Goal: Task Accomplishment & Management: Manage account settings

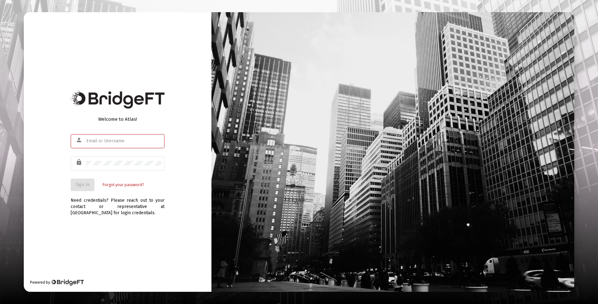
click at [90, 141] on input "text" at bounding box center [123, 141] width 75 height 5
type input "[EMAIL_ADDRESS][DOMAIN_NAME]"
click at [82, 183] on span "Sign In" at bounding box center [83, 184] width 14 height 5
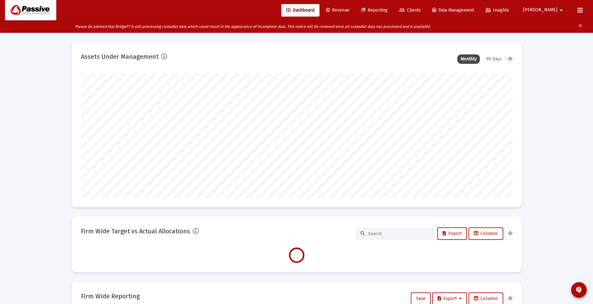
scroll to position [125, 232]
type input "[DATE]"
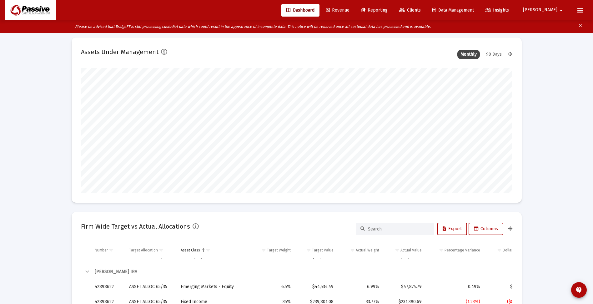
scroll to position [0, 0]
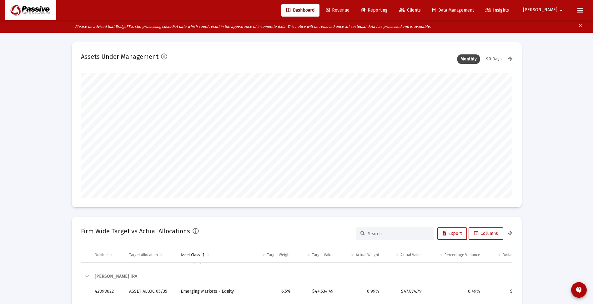
click at [421, 10] on span "Clients" at bounding box center [410, 10] width 22 height 5
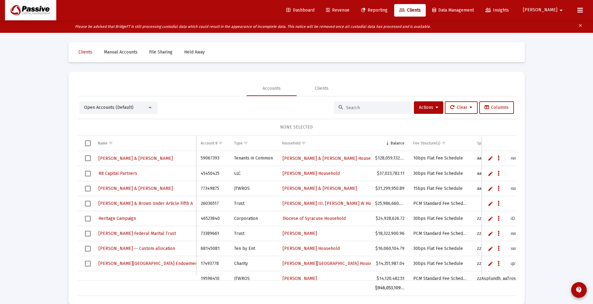
click at [145, 109] on div "Open Accounts (Default)" at bounding box center [115, 107] width 63 height 6
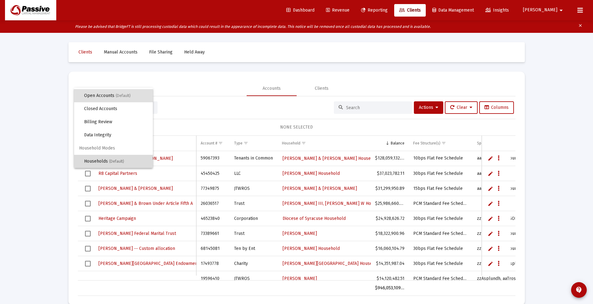
click at [119, 160] on span "(Default)" at bounding box center [116, 161] width 15 height 4
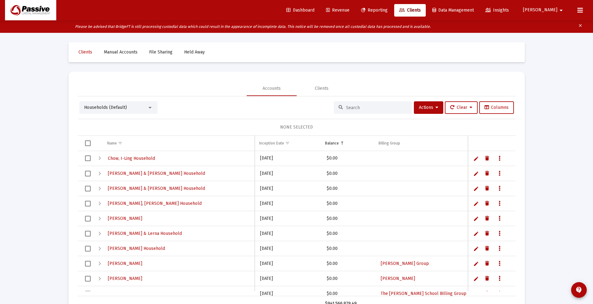
click at [359, 106] on input at bounding box center [376, 107] width 61 height 5
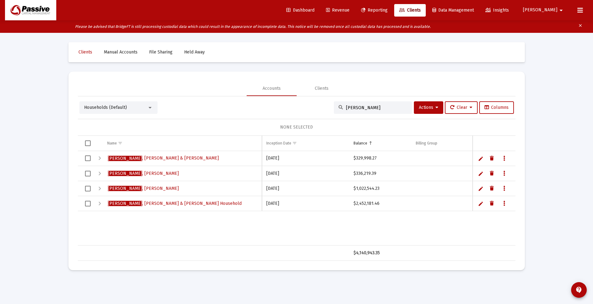
drag, startPoint x: 360, startPoint y: 107, endPoint x: 312, endPoint y: 107, distance: 47.2
click at [312, 107] on div "Households (Default) [PERSON_NAME] Actions Clear Columns" at bounding box center [296, 107] width 435 height 13
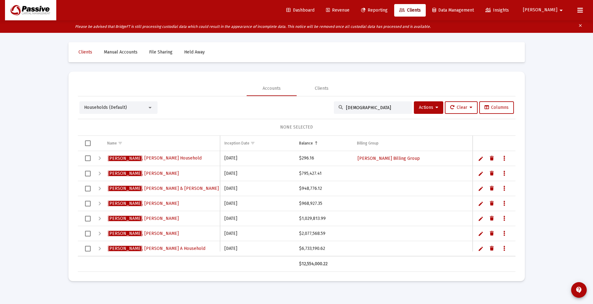
scroll to position [13, 0]
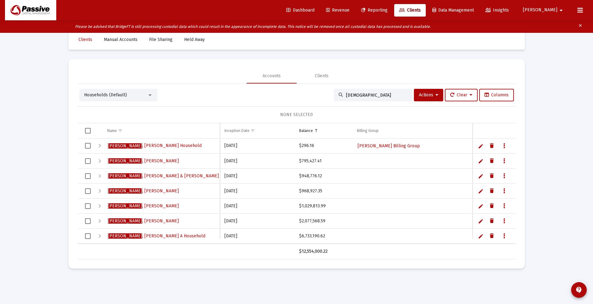
click at [101, 236] on div "Expand" at bounding box center [100, 236] width 8 height 8
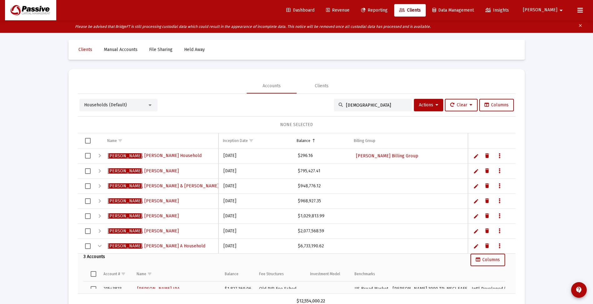
scroll to position [0, 0]
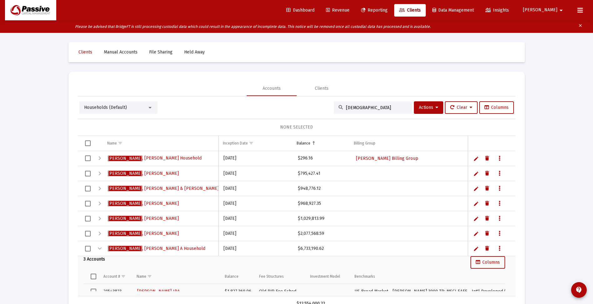
click at [116, 106] on span "Households (Default)" at bounding box center [105, 107] width 43 height 5
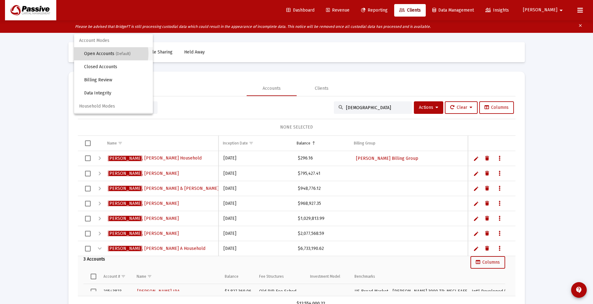
click at [105, 53] on span "Open Accounts (Default)" at bounding box center [116, 53] width 64 height 13
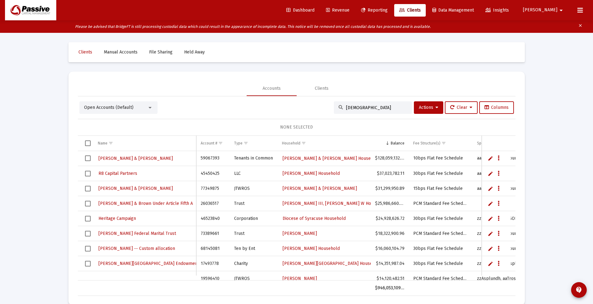
drag, startPoint x: 381, startPoint y: 107, endPoint x: 312, endPoint y: 101, distance: 68.8
click at [312, 101] on div "Open Accounts (Default) [PERSON_NAME] Actions Clear Columns NONE SELECTED Name …" at bounding box center [297, 196] width 438 height 200
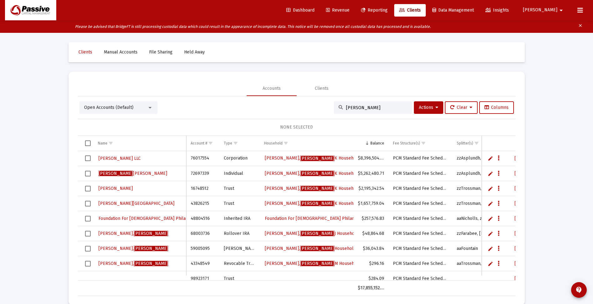
drag, startPoint x: 358, startPoint y: 108, endPoint x: 338, endPoint y: 109, distance: 19.4
click at [339, 109] on div "[PERSON_NAME]" at bounding box center [373, 107] width 78 height 13
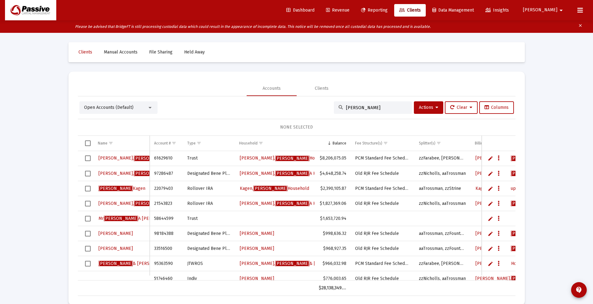
type input "[PERSON_NAME]"
click at [89, 218] on span "Select row" at bounding box center [88, 219] width 6 height 6
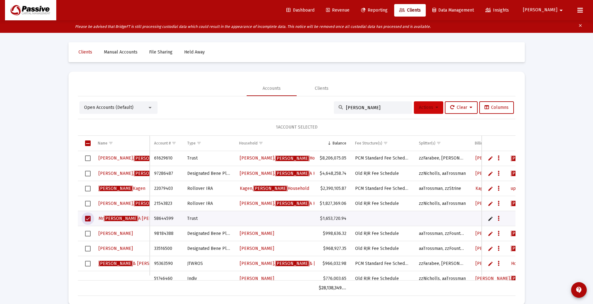
click at [433, 106] on span "Actions" at bounding box center [428, 107] width 19 height 5
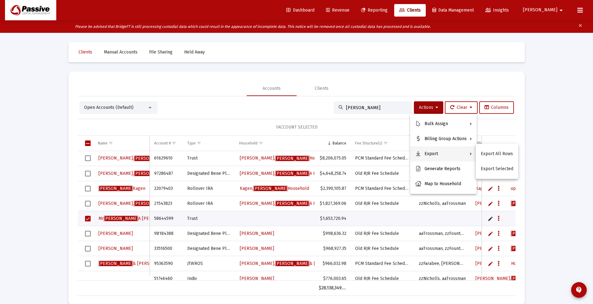
drag, startPoint x: 293, startPoint y: 277, endPoint x: 317, endPoint y: 276, distance: 23.5
click at [317, 276] on div at bounding box center [296, 152] width 593 height 304
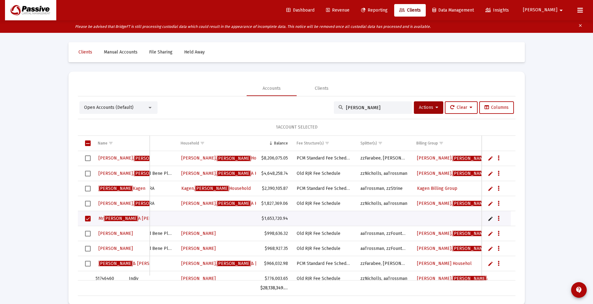
scroll to position [0, 53]
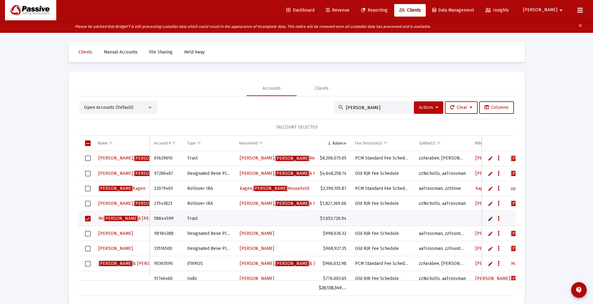
click at [436, 109] on icon at bounding box center [437, 107] width 3 height 4
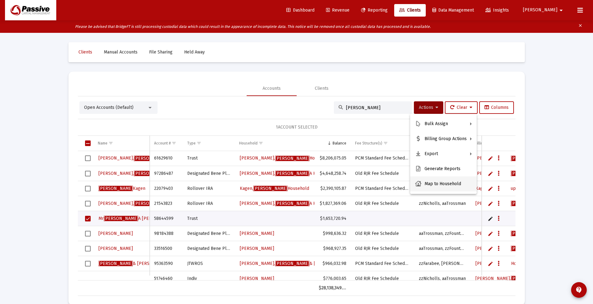
click at [430, 183] on button "Map to Household" at bounding box center [443, 183] width 67 height 15
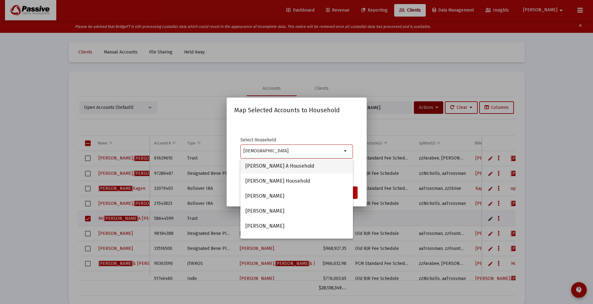
click at [301, 164] on span "[PERSON_NAME] A Household" at bounding box center [297, 166] width 103 height 15
type input "[PERSON_NAME] A Household"
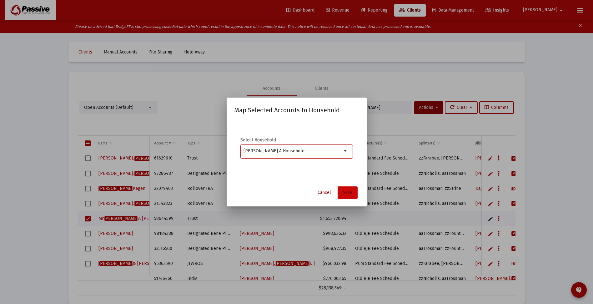
click at [346, 192] on span "Save" at bounding box center [347, 192] width 9 height 5
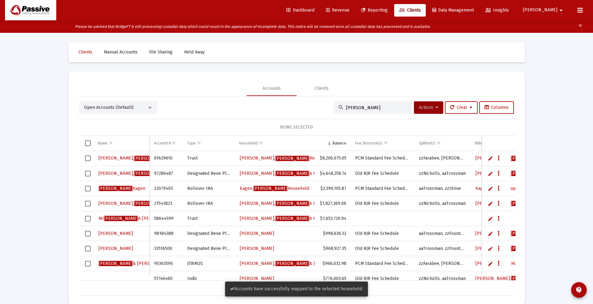
click at [429, 108] on span "Actions" at bounding box center [428, 107] width 19 height 5
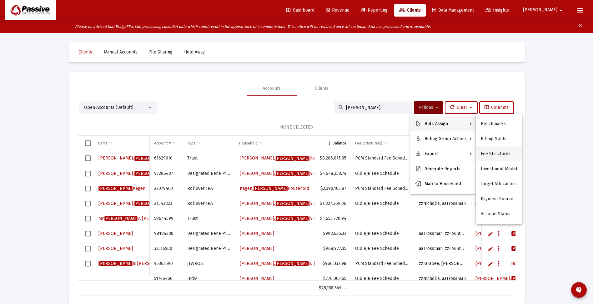
click at [496, 152] on button "Fee Structures" at bounding box center [499, 153] width 47 height 15
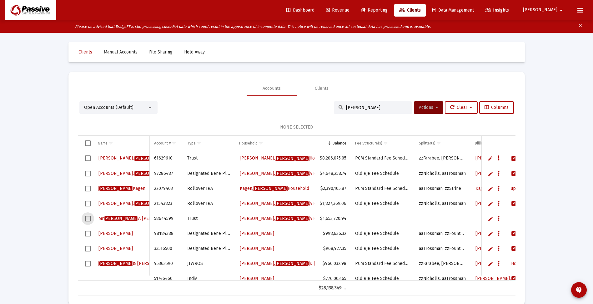
click at [89, 217] on span "Select row" at bounding box center [88, 219] width 6 height 6
click at [428, 109] on span "Actions" at bounding box center [428, 107] width 19 height 5
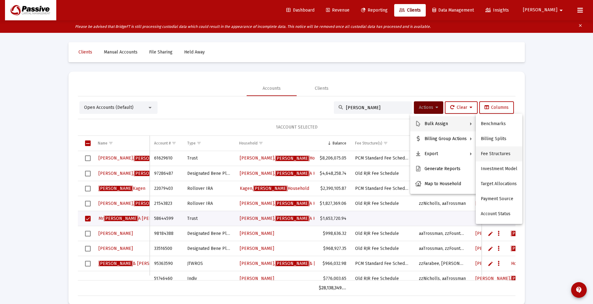
click at [498, 153] on button "Fee Structures" at bounding box center [499, 153] width 47 height 15
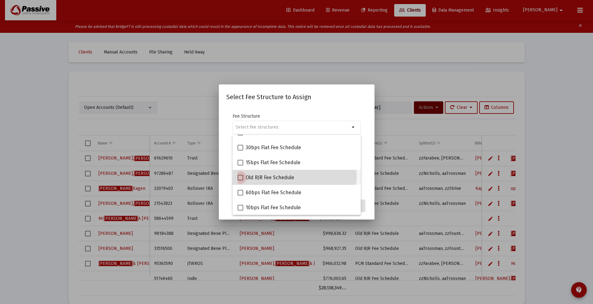
click at [291, 176] on span "Old RJR Fee Schedule" at bounding box center [270, 178] width 48 height 8
click at [241, 180] on input "Old RJR Fee Schedule" at bounding box center [240, 180] width 0 height 0
checkbox input "true"
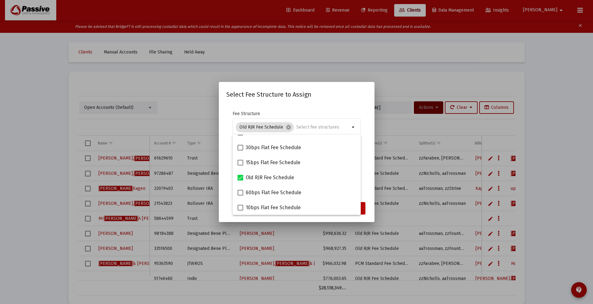
click at [363, 207] on button "Assign" at bounding box center [354, 208] width 23 height 13
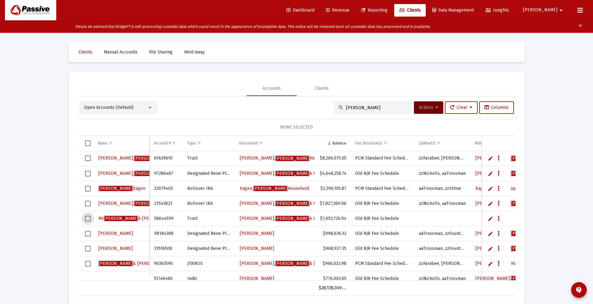
click at [87, 219] on span "Select row" at bounding box center [88, 219] width 6 height 6
click at [423, 108] on span "Actions" at bounding box center [428, 107] width 19 height 5
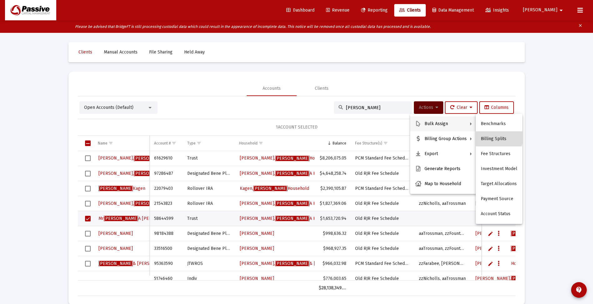
click at [495, 138] on button "Billing Splits" at bounding box center [499, 138] width 47 height 15
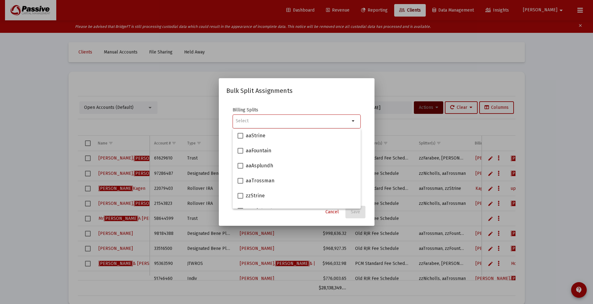
scroll to position [63, 0]
click at [239, 180] on span at bounding box center [241, 179] width 6 height 6
click at [240, 182] on input "aaTrossman" at bounding box center [240, 182] width 0 height 0
checkbox input "true"
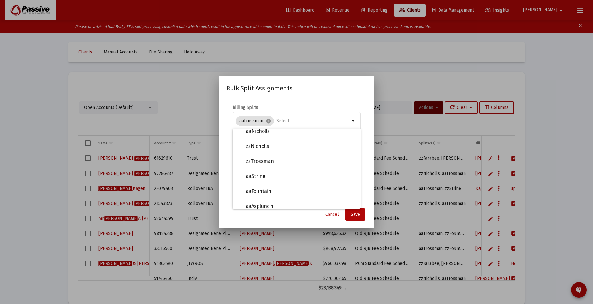
scroll to position [0, 0]
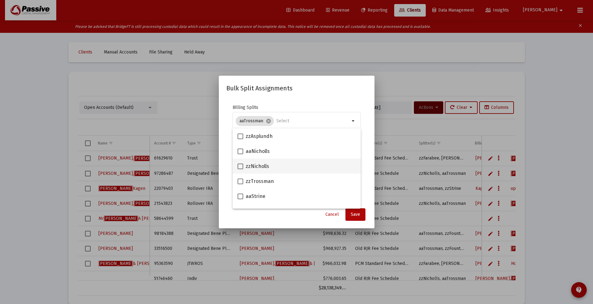
click at [241, 167] on span at bounding box center [241, 167] width 6 height 6
click at [241, 169] on input "zzNicholls" at bounding box center [240, 169] width 0 height 0
checkbox input "true"
click at [358, 213] on span "Save" at bounding box center [355, 214] width 9 height 5
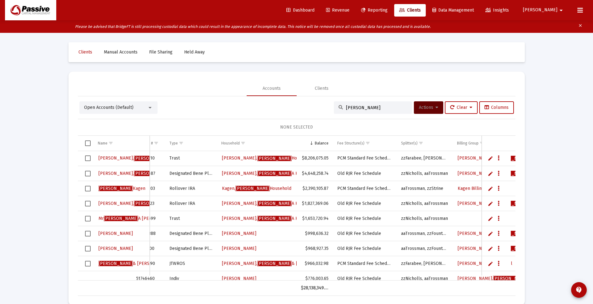
scroll to position [0, 28]
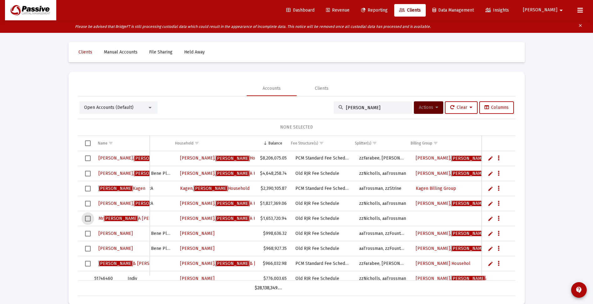
click at [89, 218] on span "Select row" at bounding box center [88, 219] width 6 height 6
click at [431, 108] on span "Actions" at bounding box center [428, 107] width 19 height 5
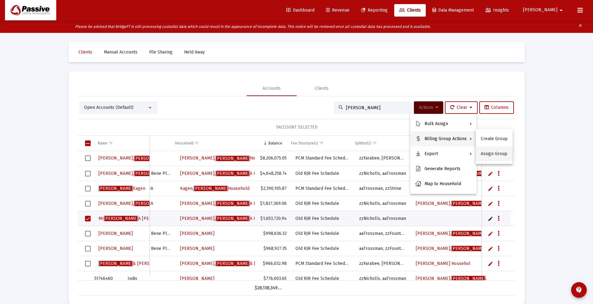
click at [498, 153] on button "Assign Group" at bounding box center [494, 153] width 37 height 15
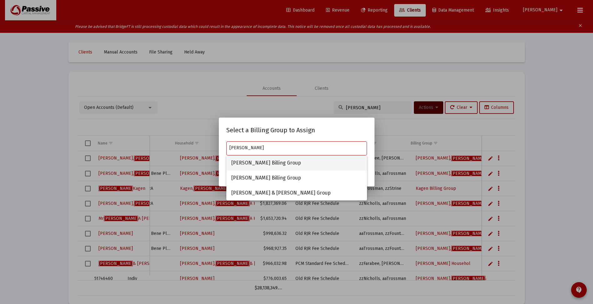
click at [296, 165] on span "[PERSON_NAME] Billing Group" at bounding box center [296, 162] width 131 height 15
type input "[PERSON_NAME] Billing Group"
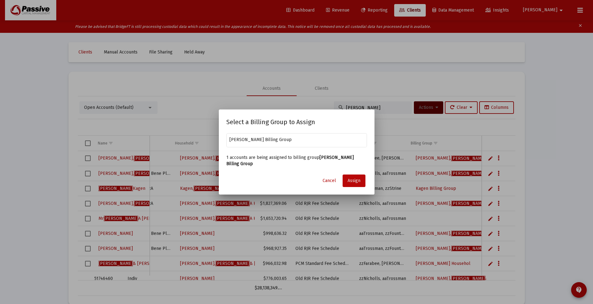
click at [355, 181] on span "Assign" at bounding box center [354, 180] width 13 height 5
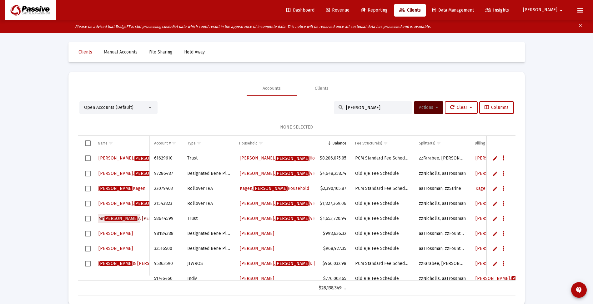
click at [100, 219] on span "[PERSON_NAME]" at bounding box center [138, 218] width 78 height 5
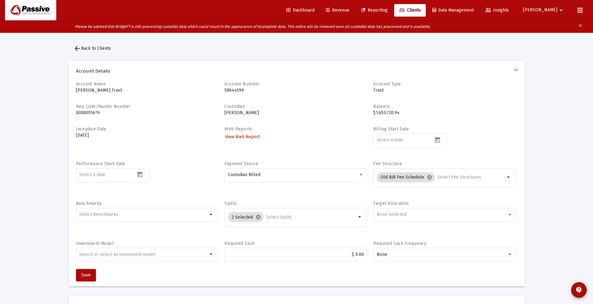
click at [106, 48] on span "arrow_back Back to Clients" at bounding box center [92, 48] width 38 height 5
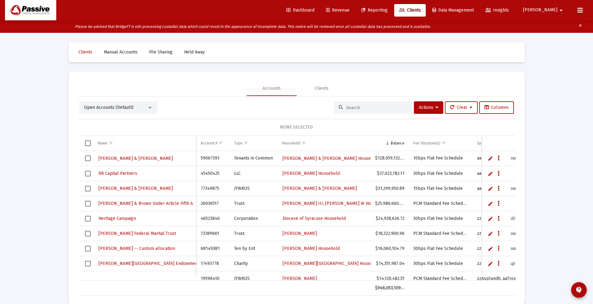
click at [361, 107] on input at bounding box center [376, 107] width 61 height 5
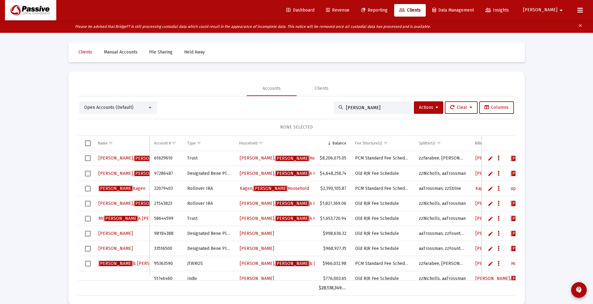
type input "[PERSON_NAME]"
click at [490, 219] on link "Edit" at bounding box center [491, 219] width 6 height 6
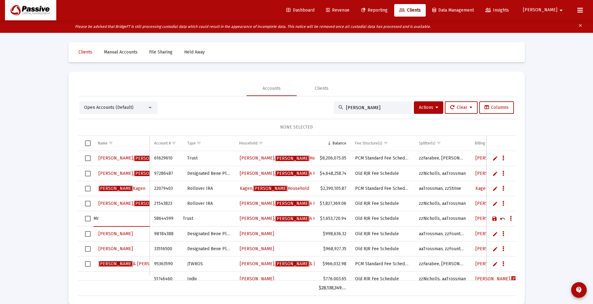
type input "M"
type input "[PERSON_NAME] Trust, [PERSON_NAME], TTEE"
click at [494, 220] on link "Save" at bounding box center [495, 219] width 6 height 6
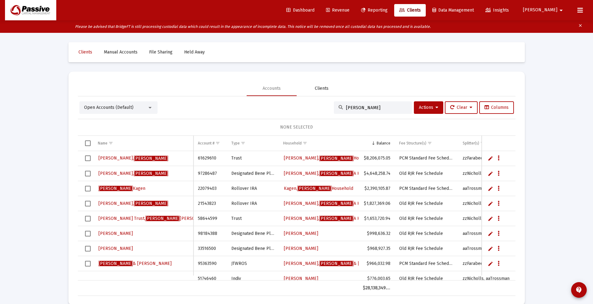
click at [329, 85] on div "Clients" at bounding box center [322, 88] width 50 height 15
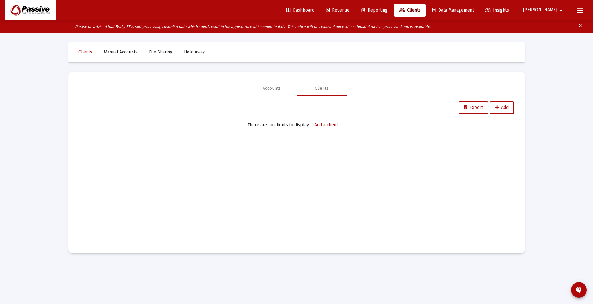
click at [421, 9] on span "Clients" at bounding box center [410, 10] width 22 height 5
click at [84, 52] on span "Clients" at bounding box center [86, 51] width 14 height 5
click at [388, 10] on span "Reporting" at bounding box center [374, 10] width 27 height 5
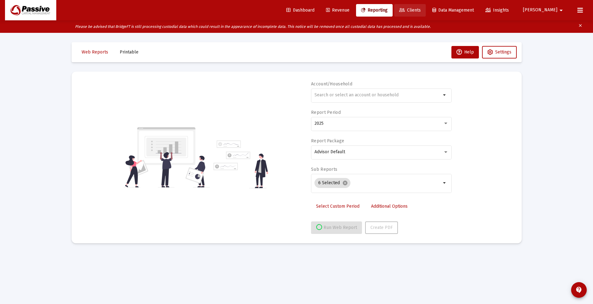
click at [421, 9] on span "Clients" at bounding box center [410, 10] width 22 height 5
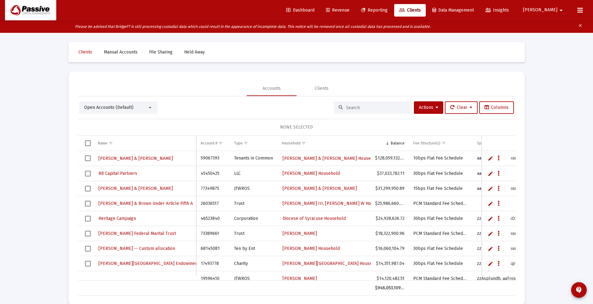
click at [92, 109] on span "Open Accounts (Default)" at bounding box center [108, 107] width 49 height 5
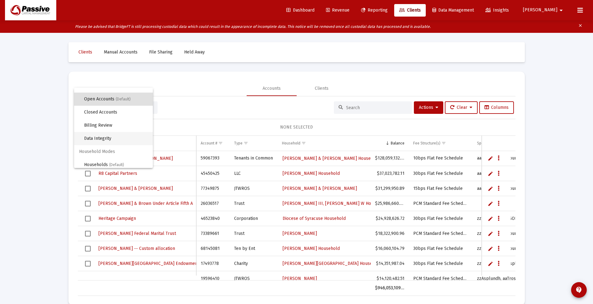
scroll to position [12, 0]
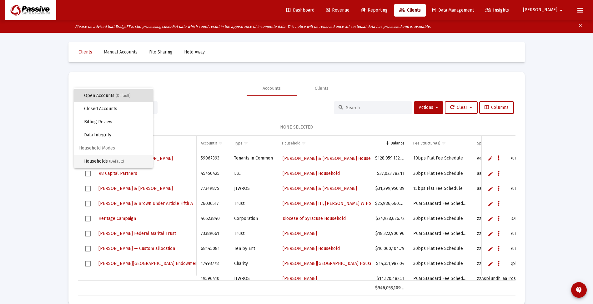
click at [99, 162] on span "Households (Default)" at bounding box center [116, 161] width 64 height 13
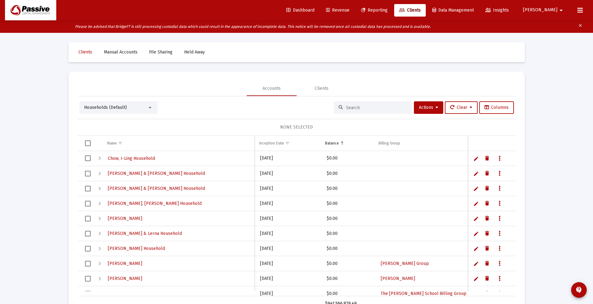
click at [358, 107] on input at bounding box center [376, 107] width 61 height 5
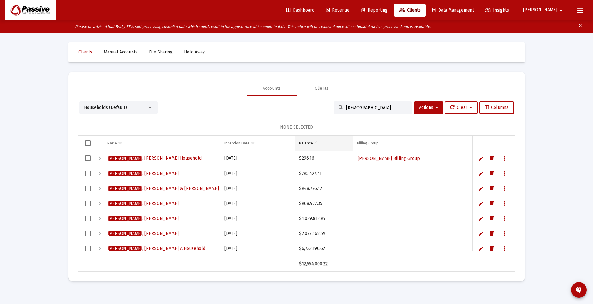
type input "[DEMOGRAPHIC_DATA]"
click at [307, 144] on div "Balance" at bounding box center [306, 143] width 14 height 5
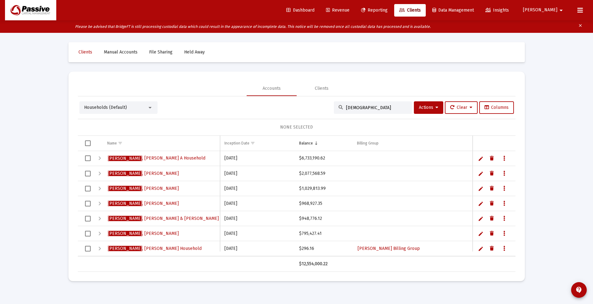
click at [100, 159] on div "Expand" at bounding box center [100, 159] width 8 height 8
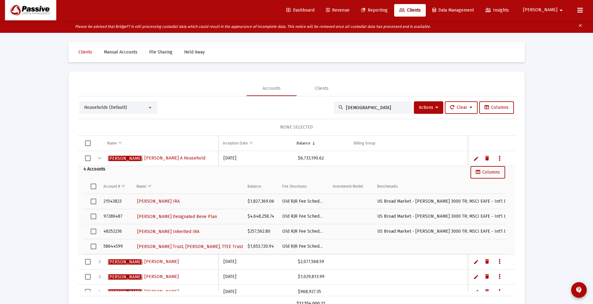
click at [101, 157] on div "Collapse" at bounding box center [100, 159] width 8 height 8
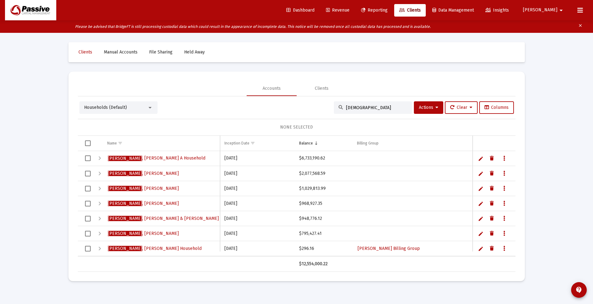
click at [100, 249] on div "Expand" at bounding box center [100, 249] width 8 height 8
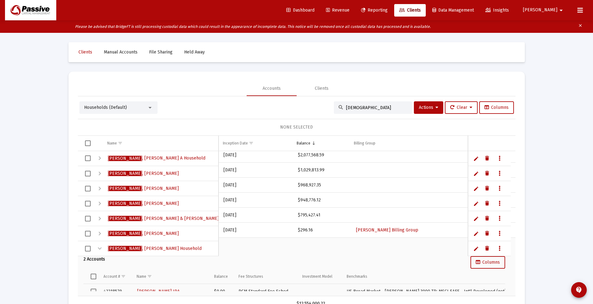
scroll to position [23, 0]
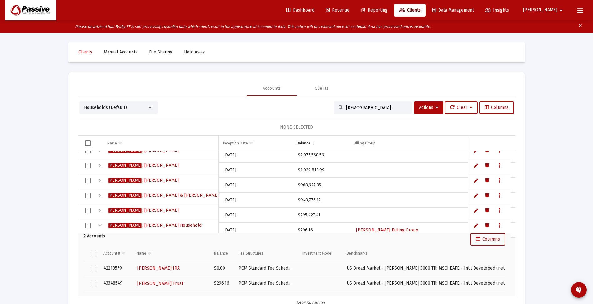
click at [100, 224] on div "Collapse" at bounding box center [100, 226] width 8 height 8
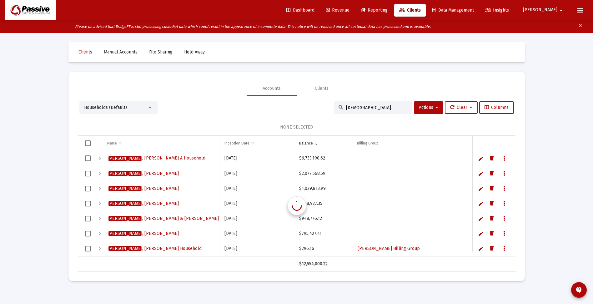
scroll to position [0, 0]
click at [99, 203] on div "Expand" at bounding box center [100, 204] width 8 height 8
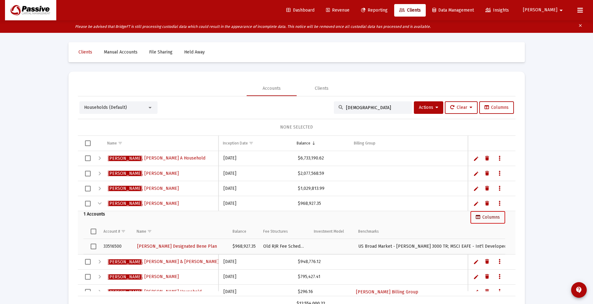
click at [485, 218] on span "Columns" at bounding box center [488, 217] width 24 height 5
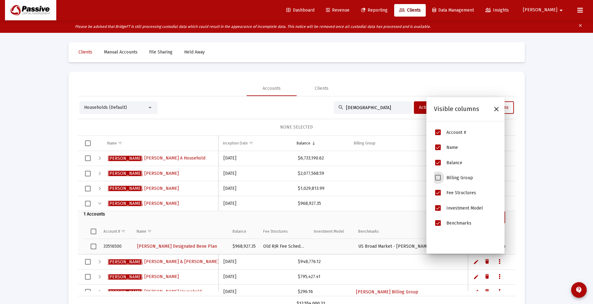
click at [438, 177] on span "Billing Group" at bounding box center [438, 178] width 6 height 6
click at [497, 109] on icon "Close" at bounding box center [497, 109] width 8 height 8
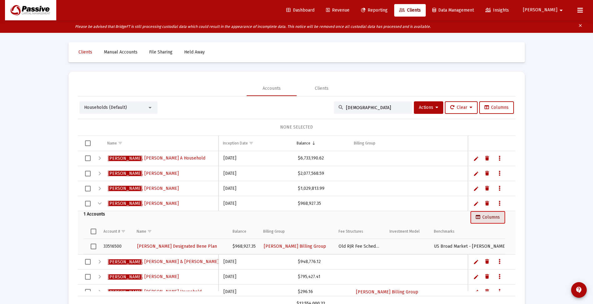
click at [492, 218] on span "Columns" at bounding box center [488, 217] width 24 height 5
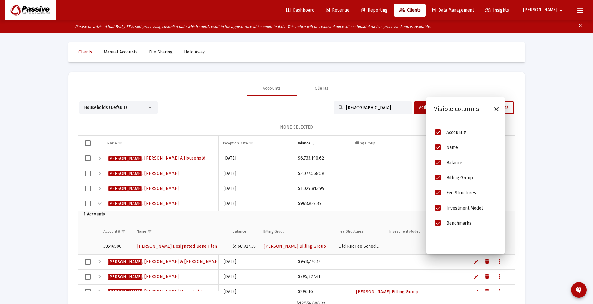
click at [440, 208] on span "Investment Model" at bounding box center [438, 208] width 6 height 6
click at [437, 225] on span "Benchmarks" at bounding box center [438, 223] width 6 height 6
click at [493, 110] on icon "Close" at bounding box center [497, 109] width 8 height 8
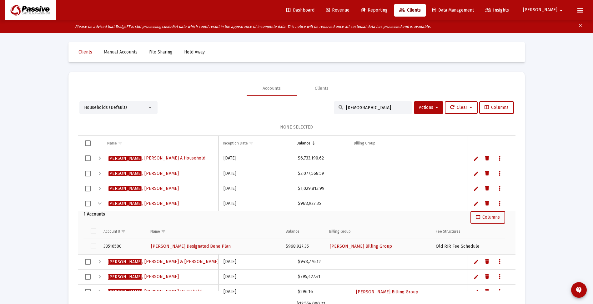
click at [99, 203] on div "Collapse" at bounding box center [100, 204] width 8 height 8
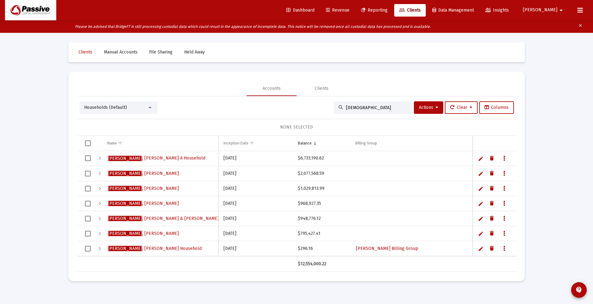
click at [99, 188] on div "Expand" at bounding box center [100, 189] width 8 height 8
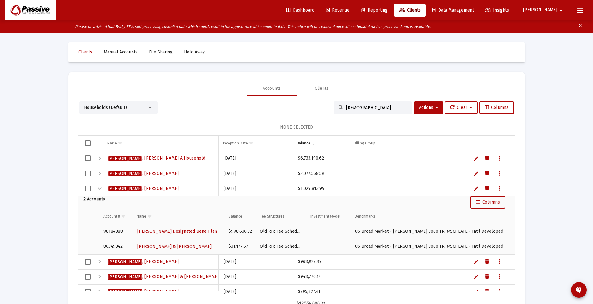
click at [388, 9] on span "Reporting" at bounding box center [374, 10] width 27 height 5
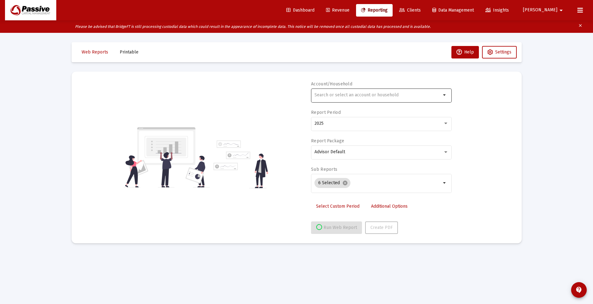
click at [372, 96] on input "text" at bounding box center [378, 95] width 127 height 5
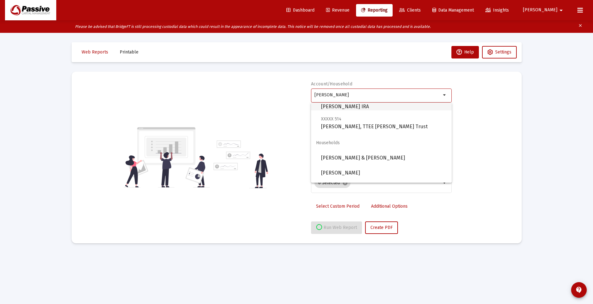
scroll to position [75, 0]
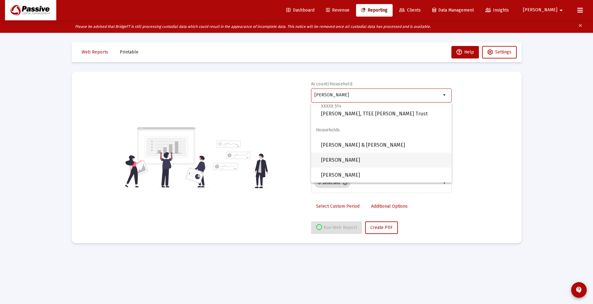
click at [377, 160] on span "[PERSON_NAME]" at bounding box center [384, 160] width 126 height 15
type input "[PERSON_NAME]"
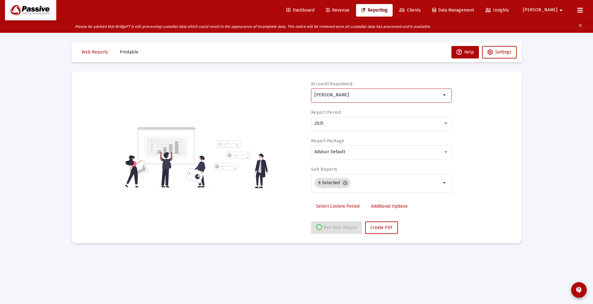
click at [421, 11] on span "Clients" at bounding box center [410, 10] width 22 height 5
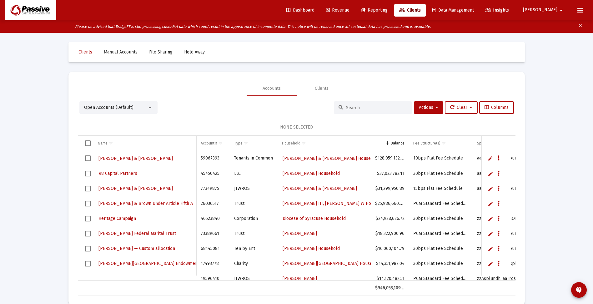
click at [351, 107] on input at bounding box center [376, 107] width 61 height 5
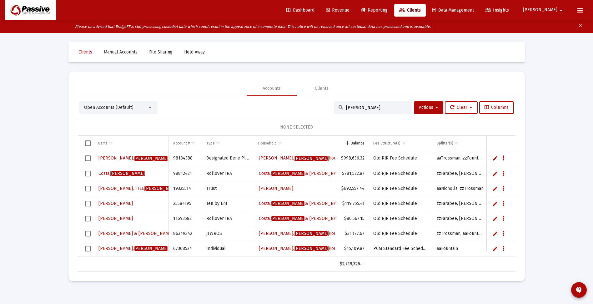
type input "[PERSON_NAME]"
click at [388, 11] on span "Reporting" at bounding box center [374, 10] width 27 height 5
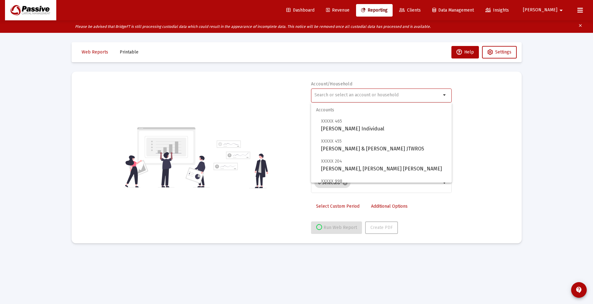
click at [365, 95] on input "text" at bounding box center [378, 95] width 127 height 5
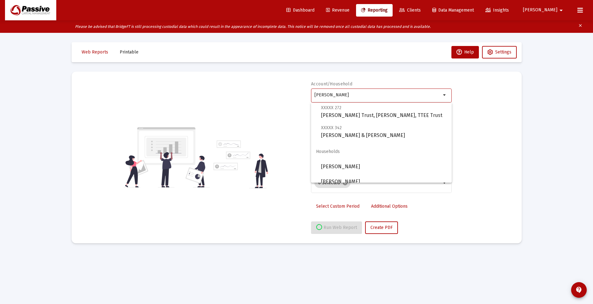
scroll to position [120, 0]
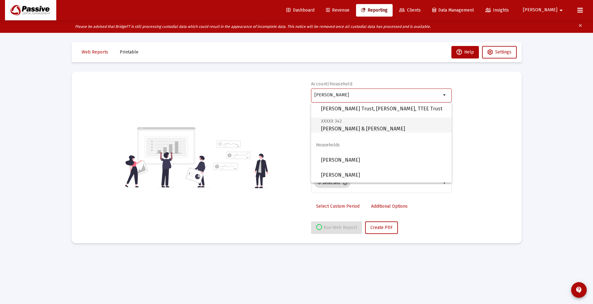
click at [368, 128] on span "XXXXX 342 [PERSON_NAME] & [PERSON_NAME]" at bounding box center [384, 124] width 126 height 15
type input "[PERSON_NAME] & [PERSON_NAME]"
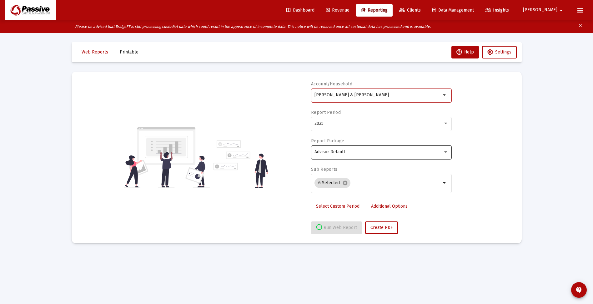
click at [337, 154] on span "Advisor Default" at bounding box center [330, 151] width 31 height 5
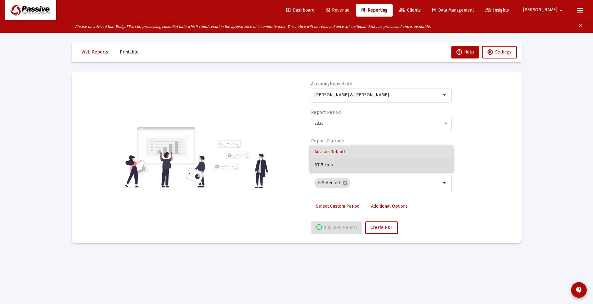
click at [336, 168] on span "DT-5 rpts" at bounding box center [382, 165] width 134 height 13
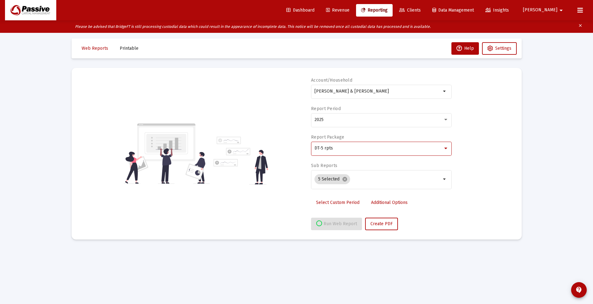
scroll to position [0, 0]
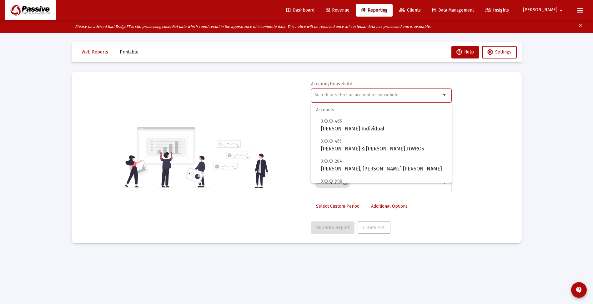
click at [350, 97] on input "text" at bounding box center [378, 95] width 127 height 5
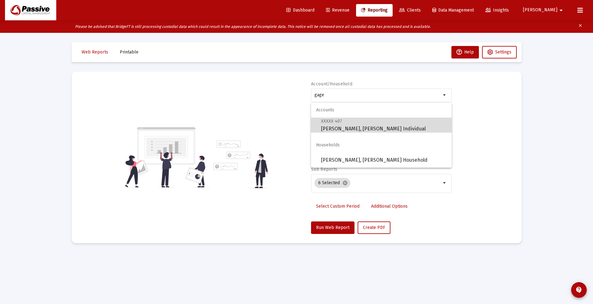
click at [340, 128] on span "XXXXX 407 [PERSON_NAME], [PERSON_NAME] Individual" at bounding box center [384, 124] width 126 height 15
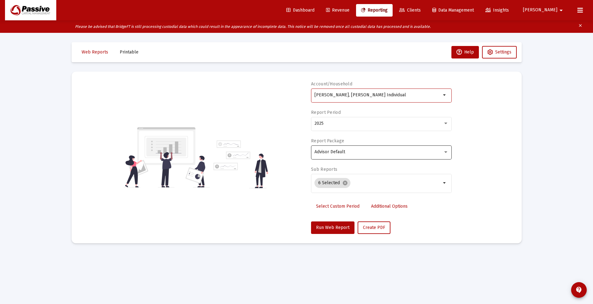
click at [332, 150] on span "Advisor Default" at bounding box center [330, 151] width 31 height 5
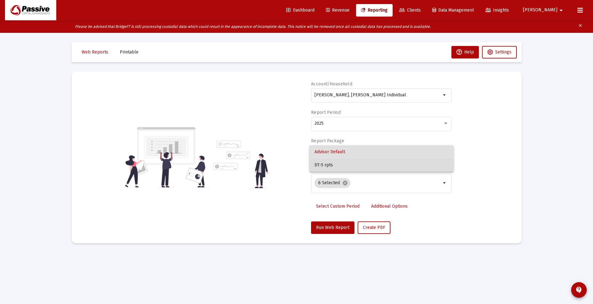
click at [328, 164] on span "DT-5 rpts" at bounding box center [382, 165] width 134 height 13
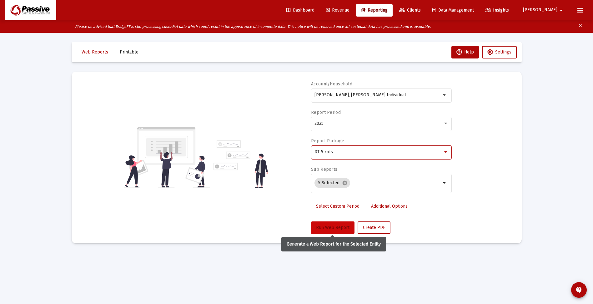
click at [343, 229] on span "Run Web Report" at bounding box center [332, 227] width 33 height 5
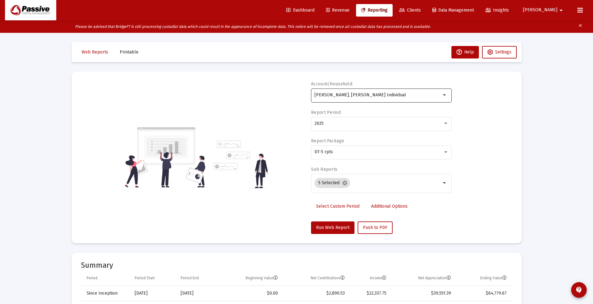
click at [345, 96] on input "Iglehart, Gage Individual" at bounding box center [378, 95] width 127 height 5
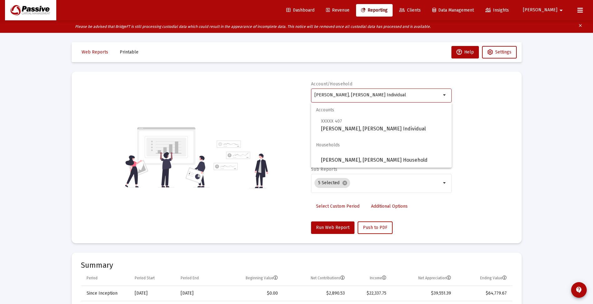
click at [345, 96] on input "Iglehart, Gage Individual" at bounding box center [378, 95] width 127 height 5
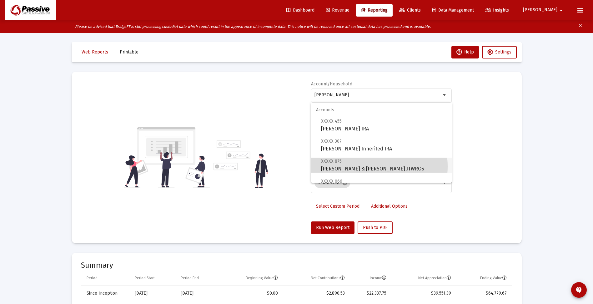
click at [360, 166] on span "XXXXX 875 Valerie & Scott Anderson JTWROS" at bounding box center [384, 164] width 126 height 15
type input "Valerie & Scott Anderson JTWROS"
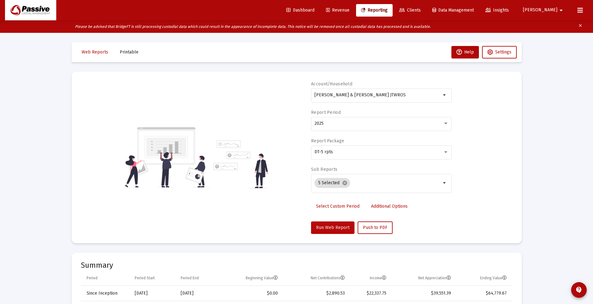
click at [339, 226] on span "Run Web Report" at bounding box center [332, 227] width 33 height 5
